Goal: Find specific page/section: Find specific page/section

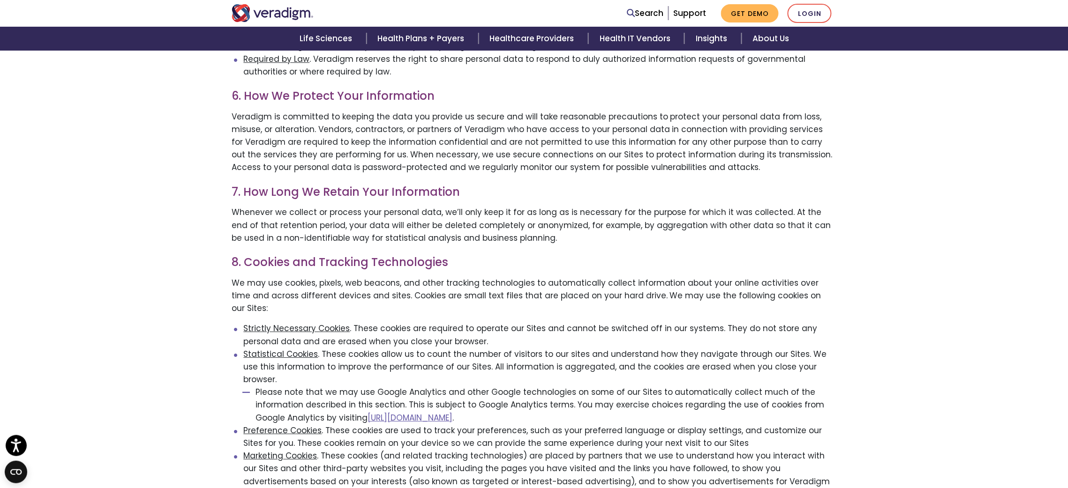
scroll to position [1054, 0]
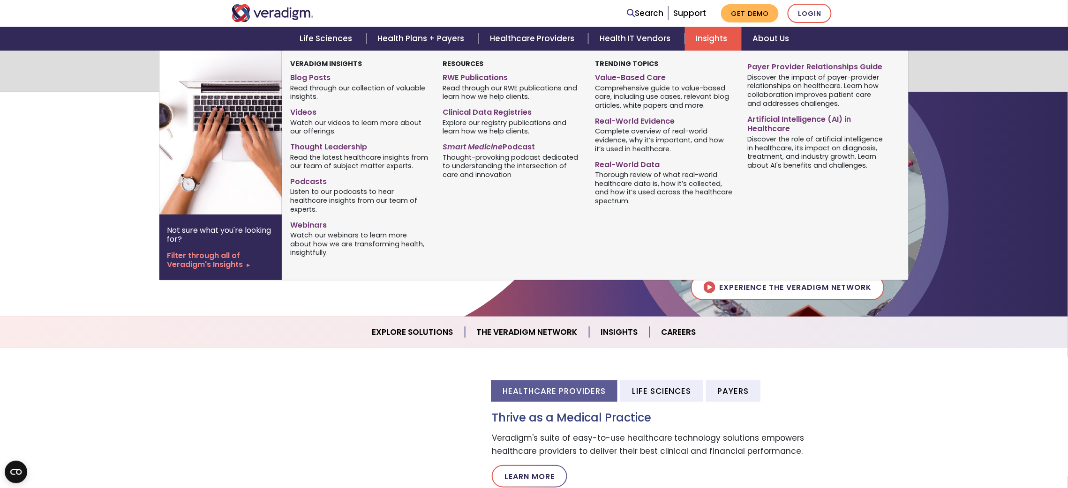
scroll to position [979, 0]
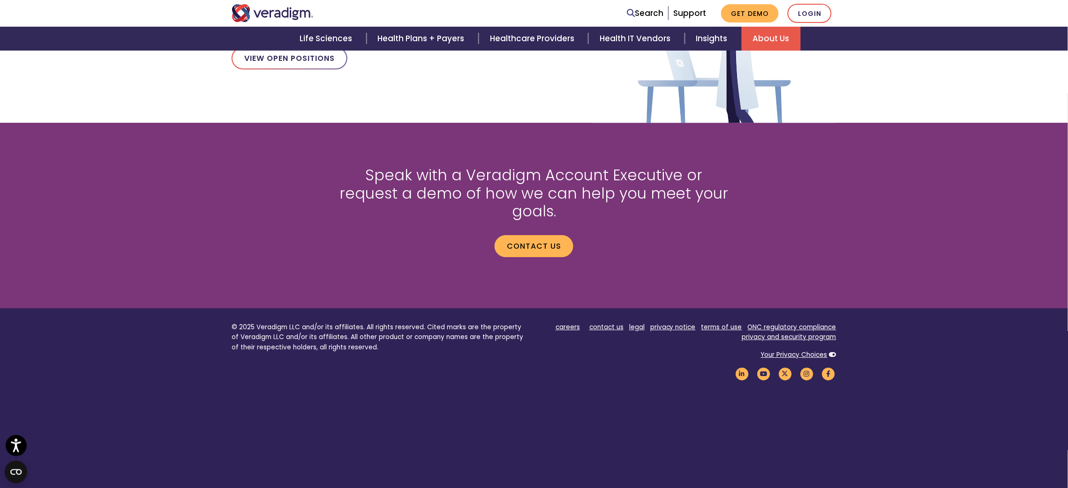
click at [791, 38] on link "About Us" at bounding box center [770, 39] width 59 height 24
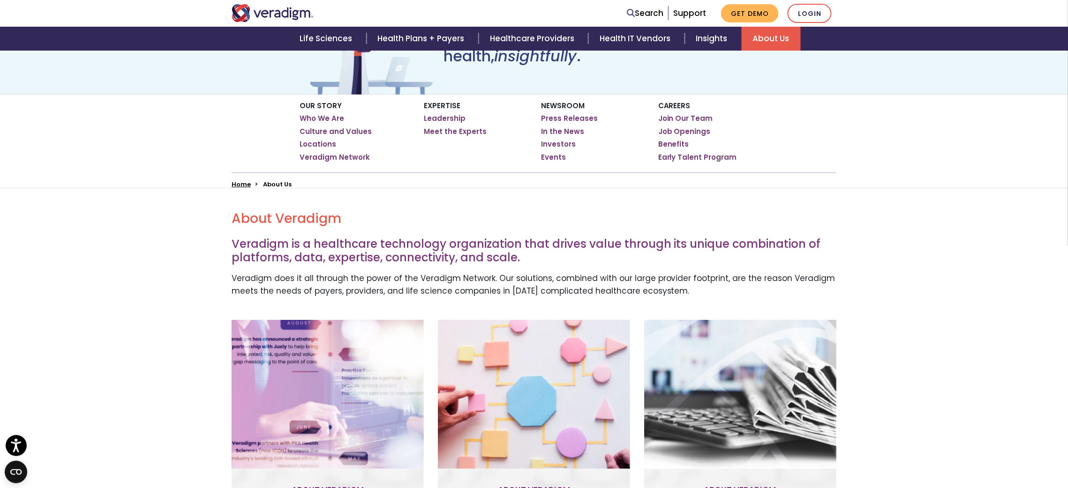
scroll to position [141, 0]
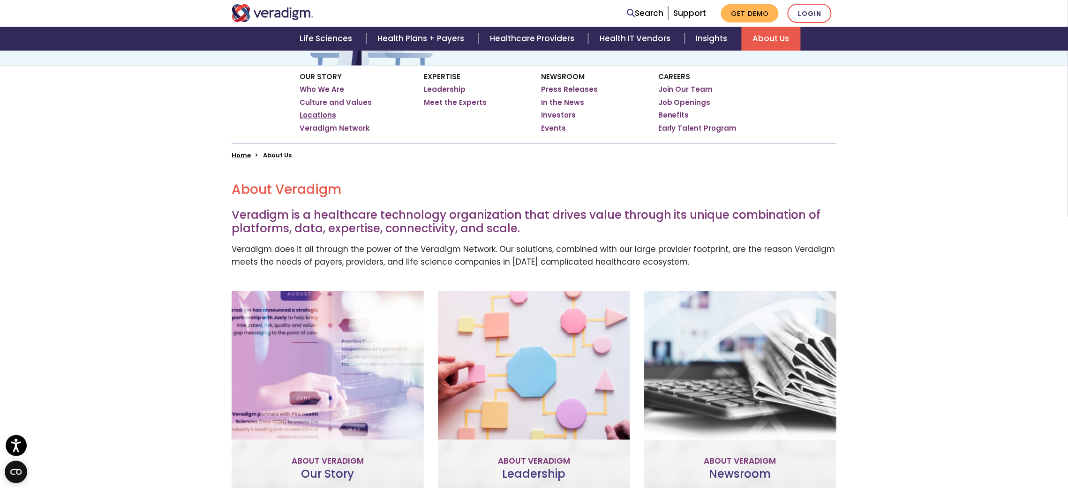
click at [330, 114] on link "Locations" at bounding box center [317, 115] width 37 height 9
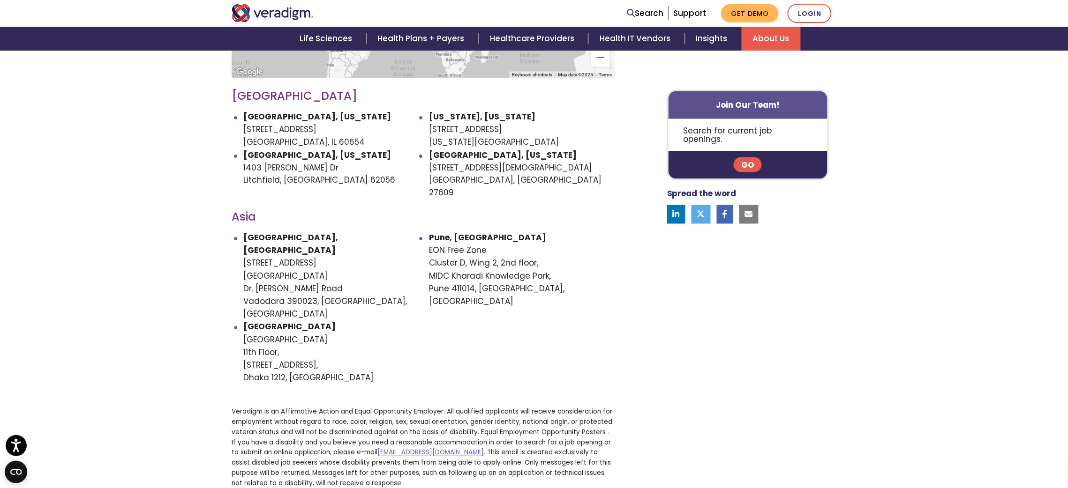
scroll to position [422, 0]
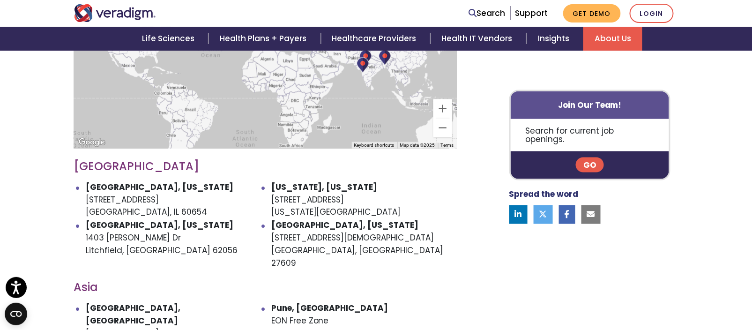
drag, startPoint x: 417, startPoint y: 275, endPoint x: 408, endPoint y: 264, distance: 14.0
click at [417, 275] on div "To navigate the map with touch gestures double-tap and hold your finger on the …" at bounding box center [265, 263] width 397 height 605
